Goal: Navigation & Orientation: Find specific page/section

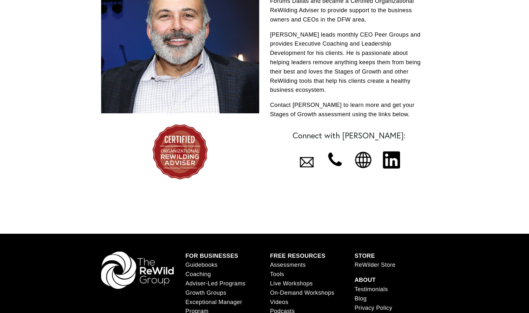
scroll to position [257, 0]
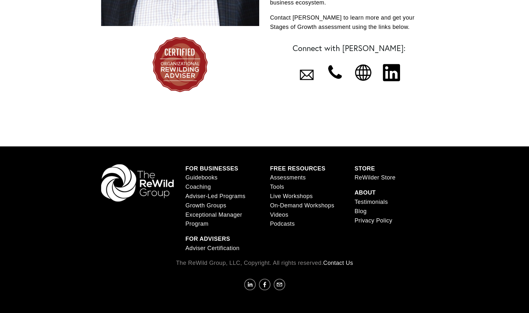
click at [279, 215] on link "Videos" at bounding box center [279, 214] width 18 height 9
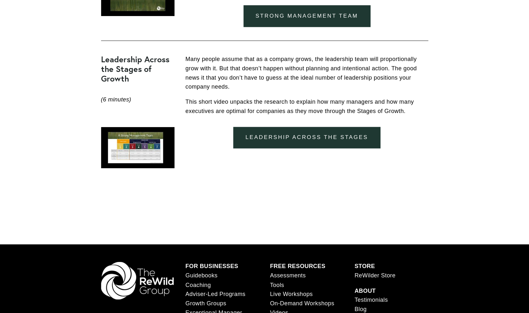
scroll to position [612, 0]
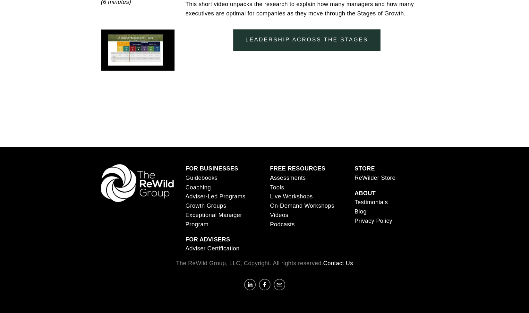
click at [205, 225] on span "Exceptional Manager Program" at bounding box center [213, 219] width 57 height 16
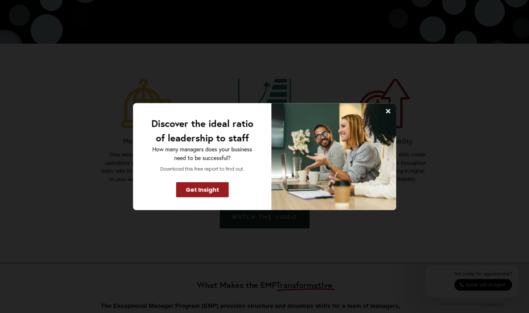
scroll to position [545, 0]
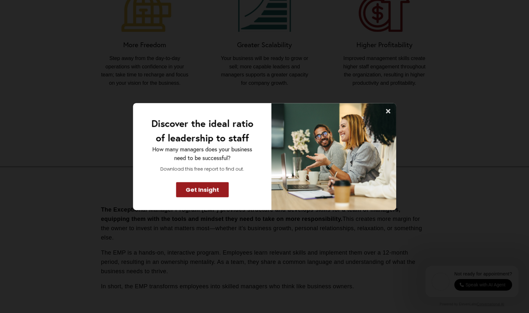
click at [388, 112] on icon at bounding box center [388, 111] width 4 height 4
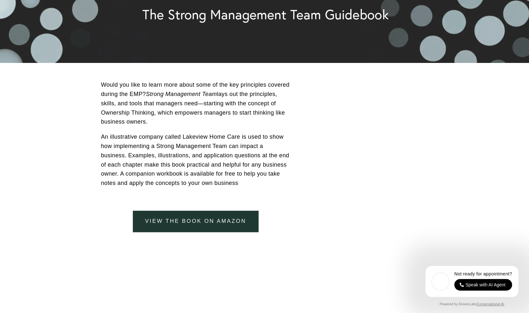
scroll to position [2214, 0]
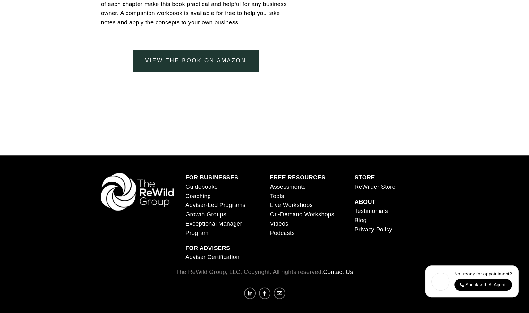
click at [292, 219] on link "On-Demand Workshops" at bounding box center [302, 214] width 64 height 9
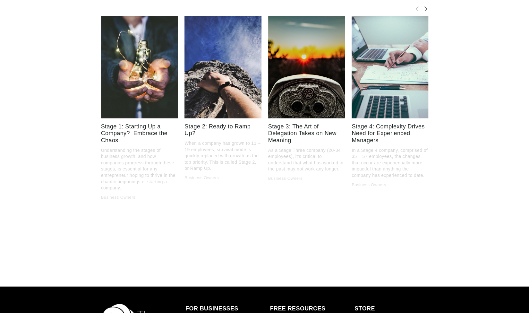
scroll to position [2503, 0]
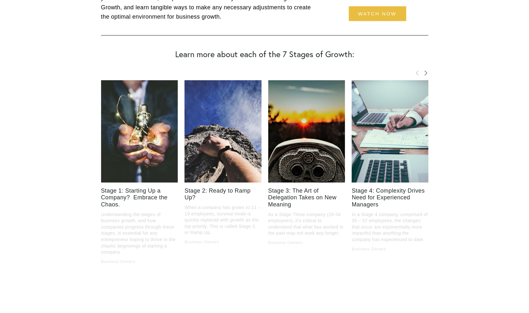
click at [427, 75] on span "Next" at bounding box center [425, 72] width 5 height 5
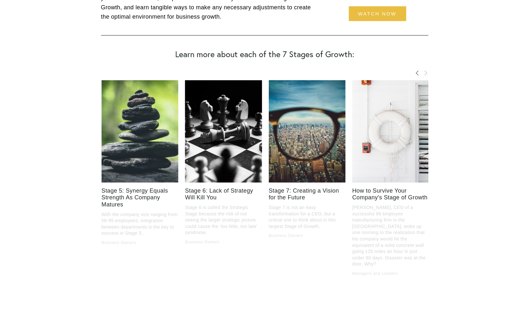
click at [427, 75] on span "Next" at bounding box center [425, 72] width 5 height 5
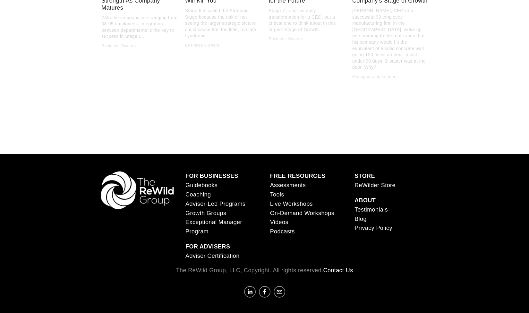
scroll to position [2700, 0]
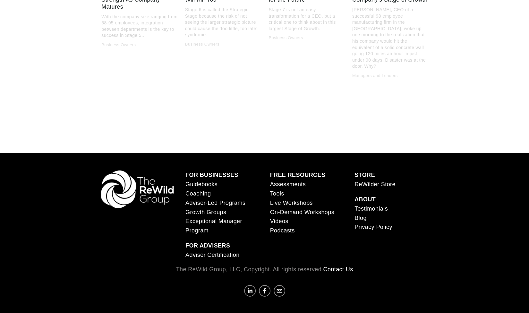
click at [278, 189] on link "Tools" at bounding box center [277, 193] width 14 height 9
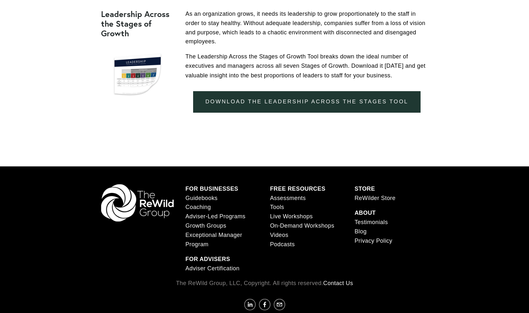
scroll to position [744, 0]
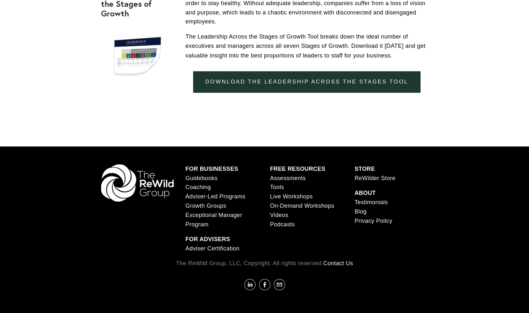
click at [211, 178] on link "Guidebooks" at bounding box center [201, 177] width 32 height 9
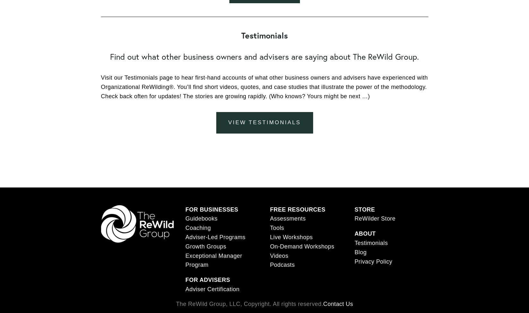
scroll to position [3140, 0]
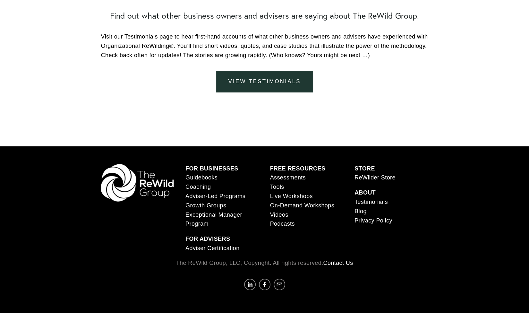
click at [362, 210] on link "Blog" at bounding box center [361, 211] width 12 height 9
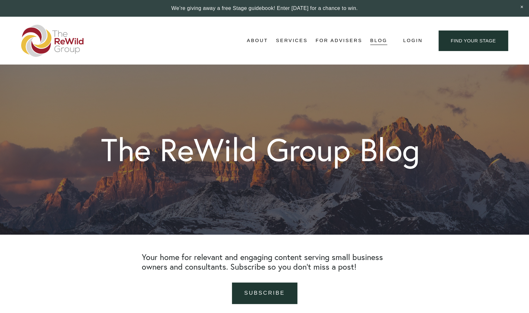
click at [0, 0] on span "[PERSON_NAME], Founder" at bounding box center [0, 0] width 0 height 0
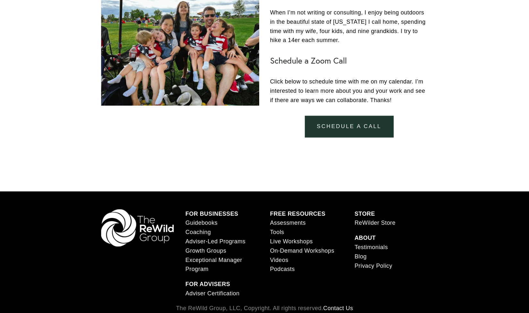
scroll to position [634, 0]
